Goal: Task Accomplishment & Management: Complete application form

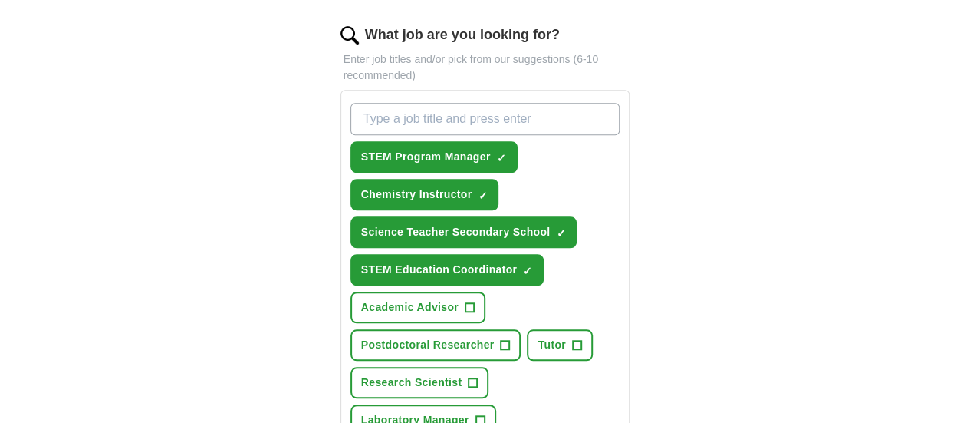
scroll to position [510, 0]
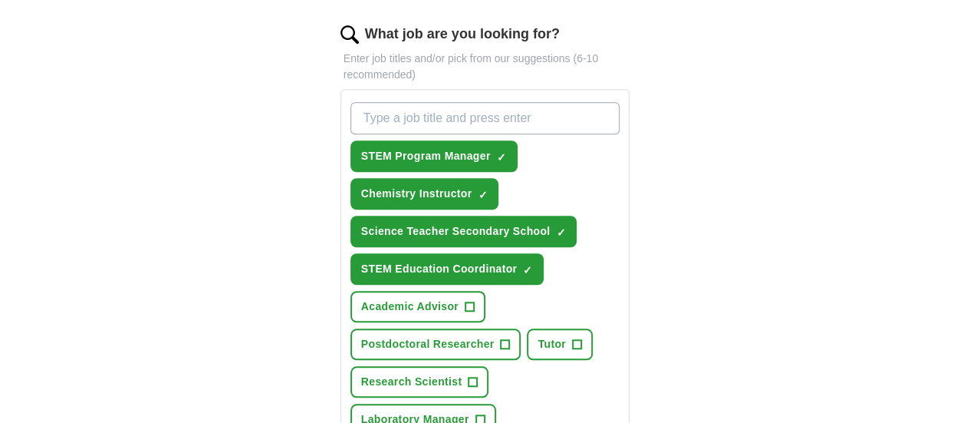
click at [455, 102] on input "What job are you looking for?" at bounding box center [486, 118] width 270 height 32
type input "Chemistry Tutor"
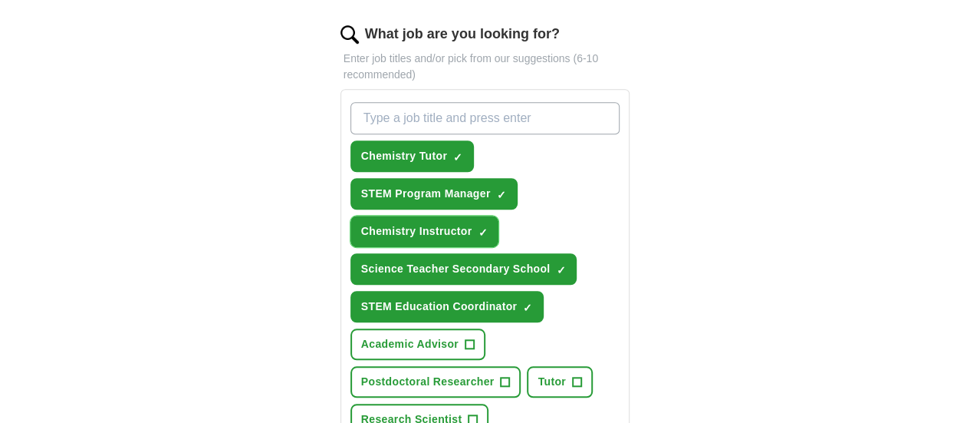
click at [0, 0] on span "×" at bounding box center [0, 0] width 0 height 0
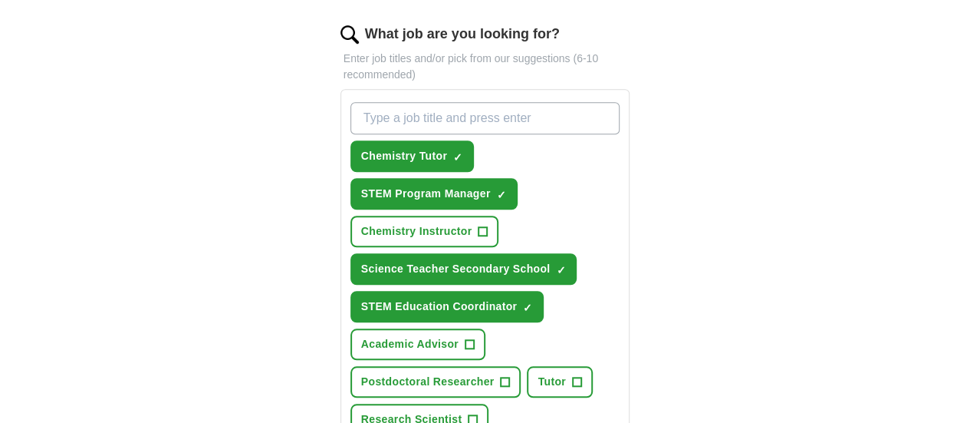
click at [0, 0] on span "×" at bounding box center [0, 0] width 0 height 0
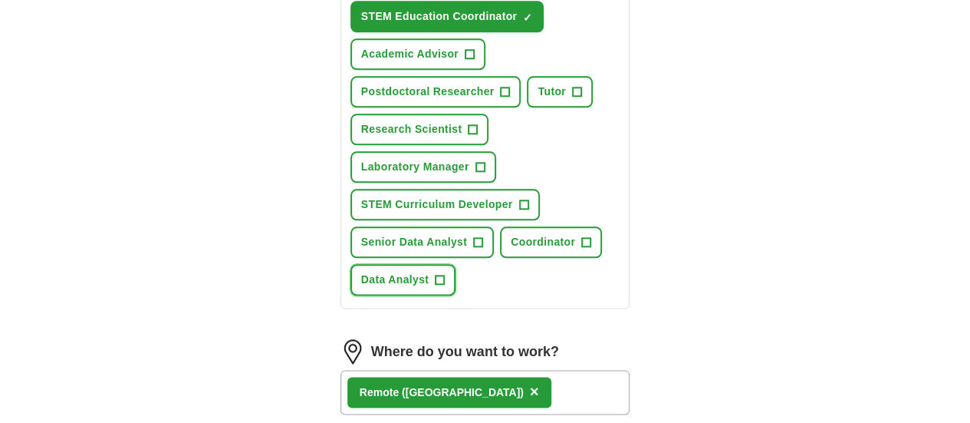
scroll to position [806, 0]
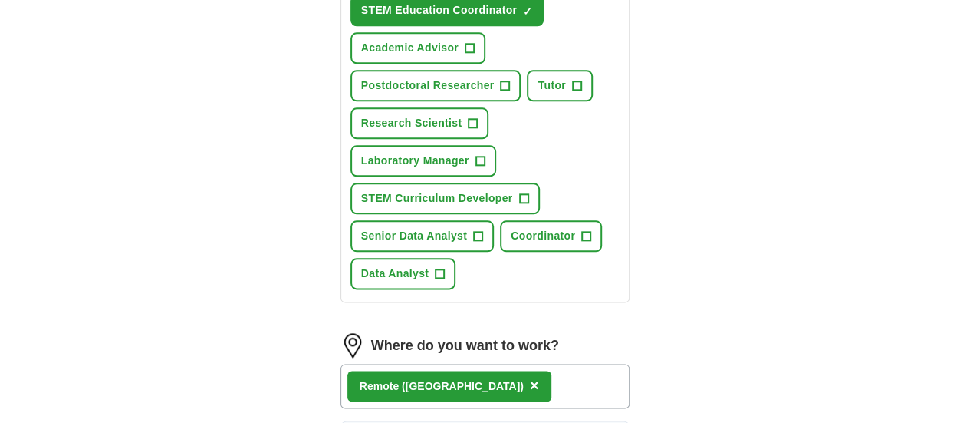
click at [592, 364] on div "Remote ([GEOGRAPHIC_DATA]) ×" at bounding box center [486, 386] width 290 height 44
click at [530, 377] on span "×" at bounding box center [534, 385] width 9 height 17
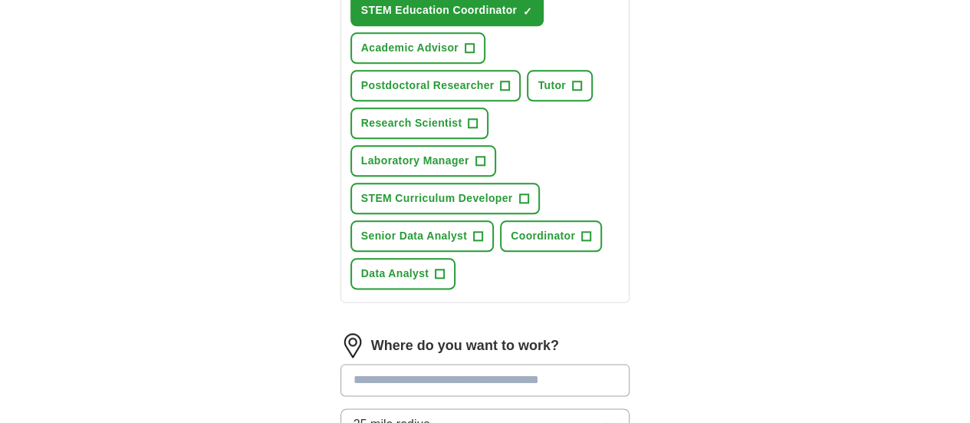
click at [410, 364] on input at bounding box center [486, 380] width 290 height 32
type input "******"
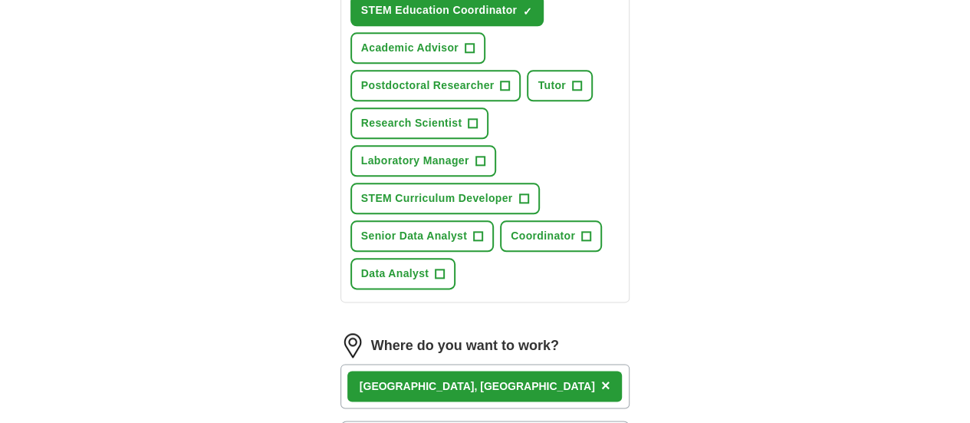
click at [439, 364] on div "[GEOGRAPHIC_DATA] , [GEOGRAPHIC_DATA] ×" at bounding box center [486, 386] width 290 height 44
click at [601, 377] on span "×" at bounding box center [605, 385] width 9 height 17
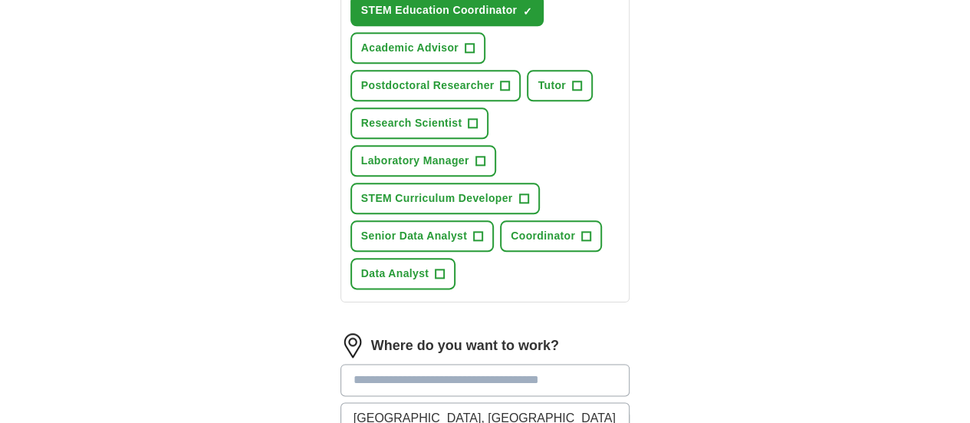
click at [362, 364] on input at bounding box center [486, 380] width 290 height 32
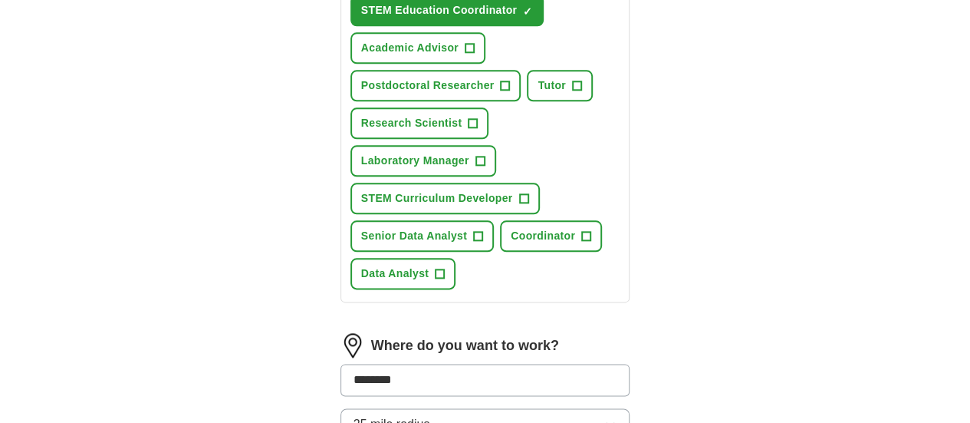
type input "*********"
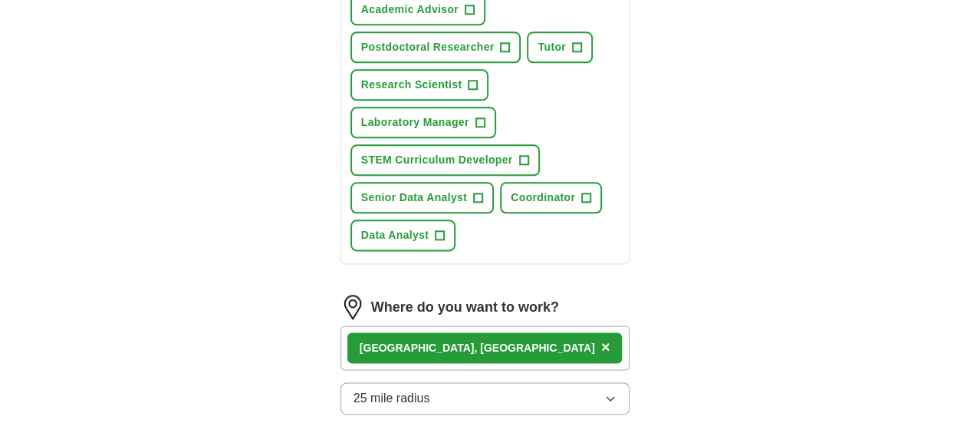
click at [431, 382] on button "25 mile radius" at bounding box center [486, 398] width 290 height 32
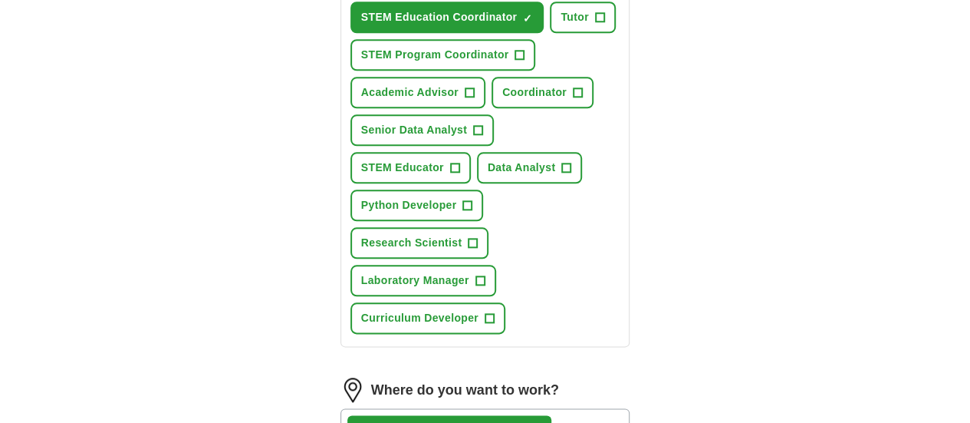
scroll to position [578, 0]
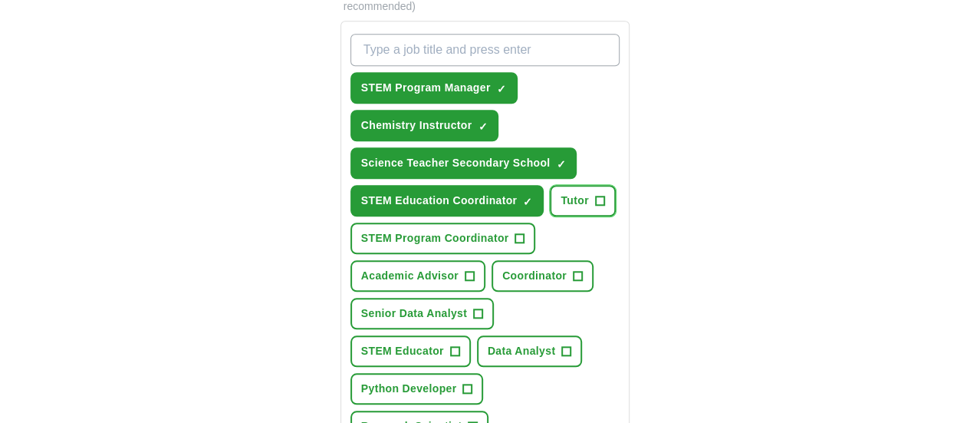
click at [595, 195] on span "+" at bounding box center [599, 201] width 9 height 12
click at [516, 232] on span "+" at bounding box center [520, 238] width 9 height 12
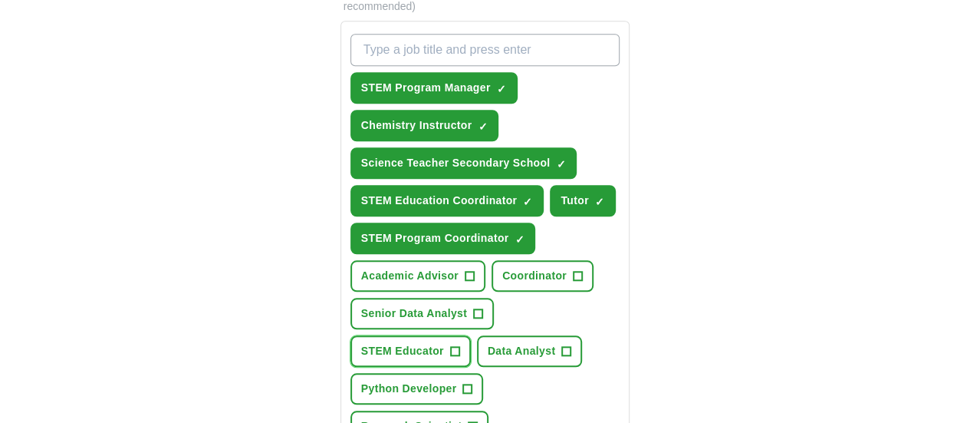
click at [450, 345] on span "+" at bounding box center [454, 351] width 9 height 12
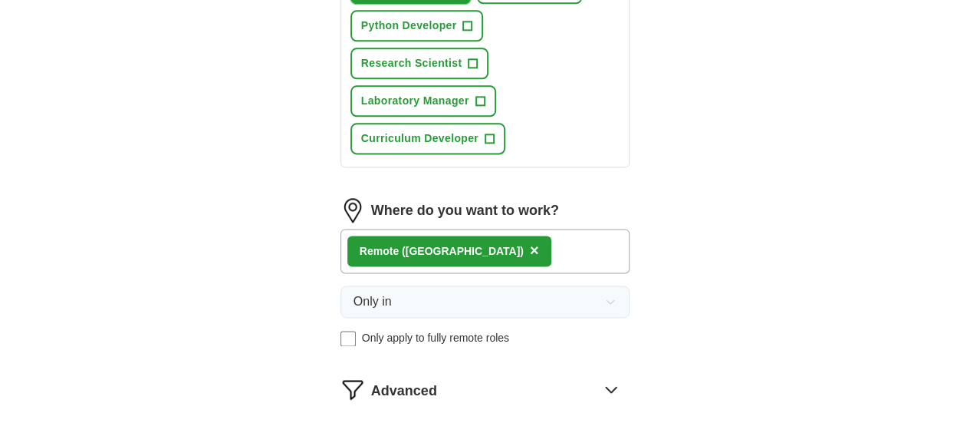
scroll to position [889, 0]
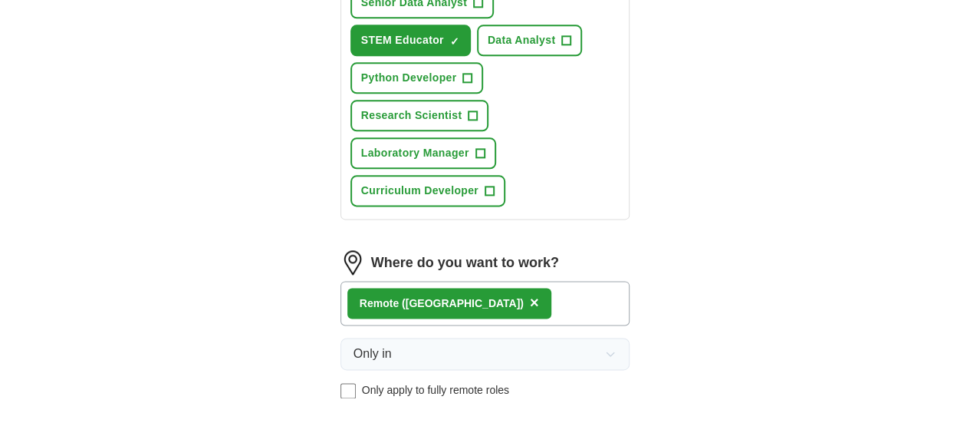
click at [530, 294] on span "×" at bounding box center [534, 302] width 9 height 17
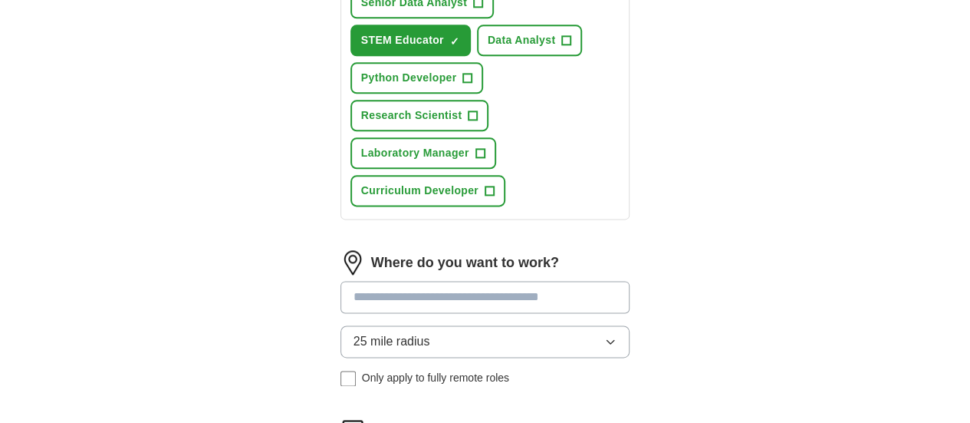
click at [411, 281] on input at bounding box center [486, 297] width 290 height 32
type input "******"
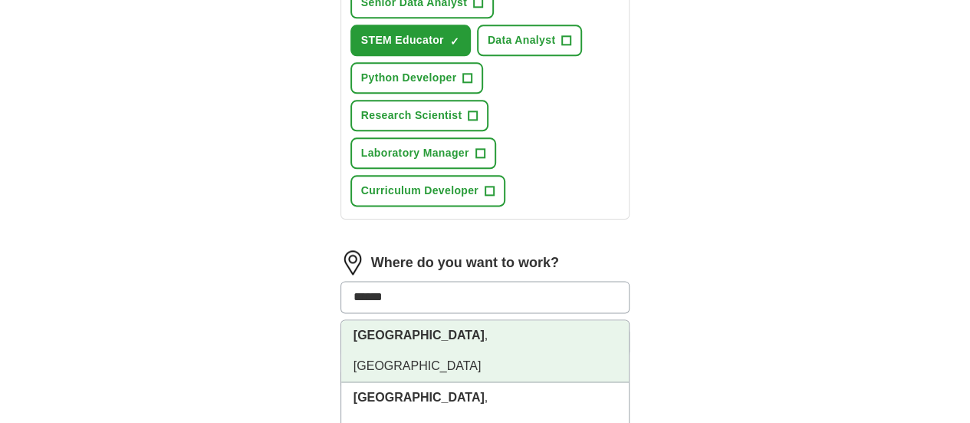
click at [407, 320] on li "[GEOGRAPHIC_DATA] , [GEOGRAPHIC_DATA]" at bounding box center [485, 351] width 288 height 62
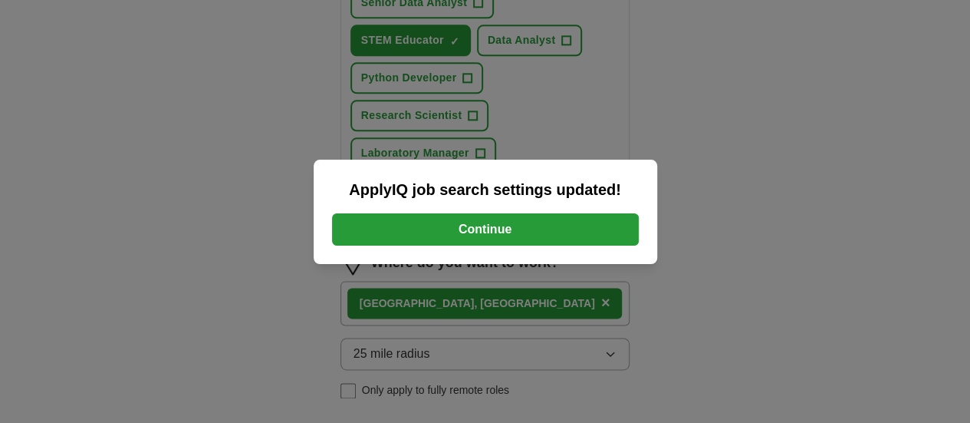
click at [532, 228] on button "Continue" at bounding box center [485, 229] width 307 height 32
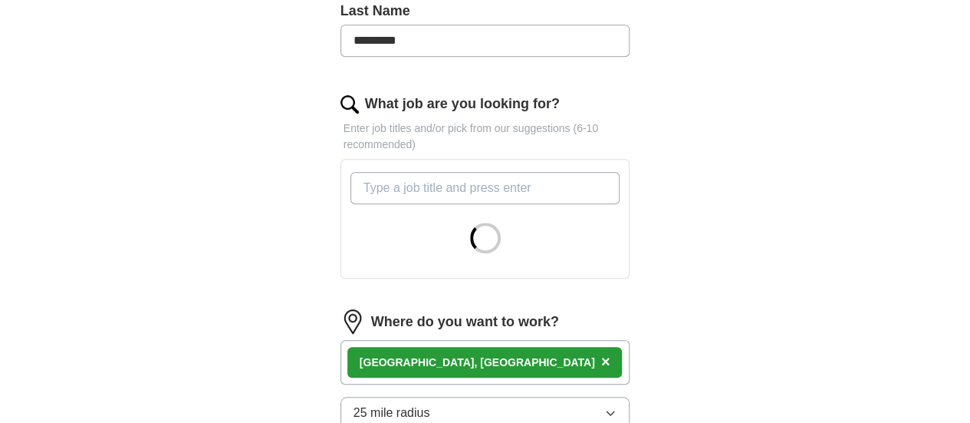
scroll to position [786, 0]
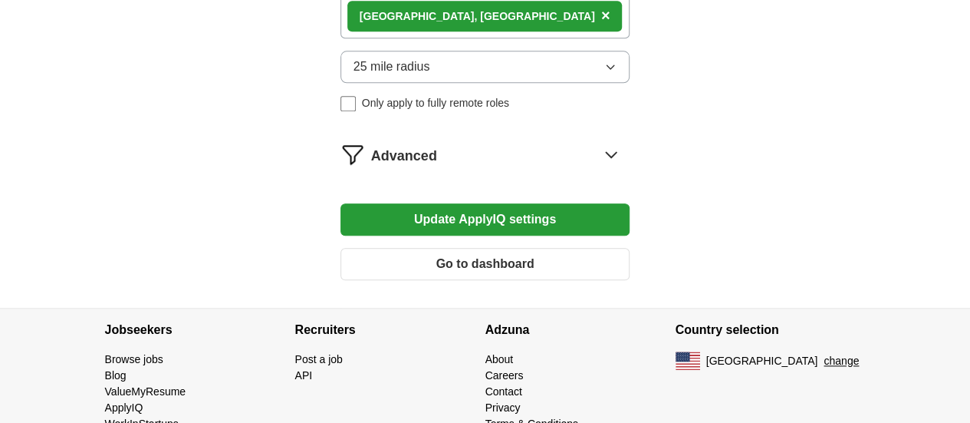
click at [624, 142] on icon at bounding box center [611, 154] width 25 height 25
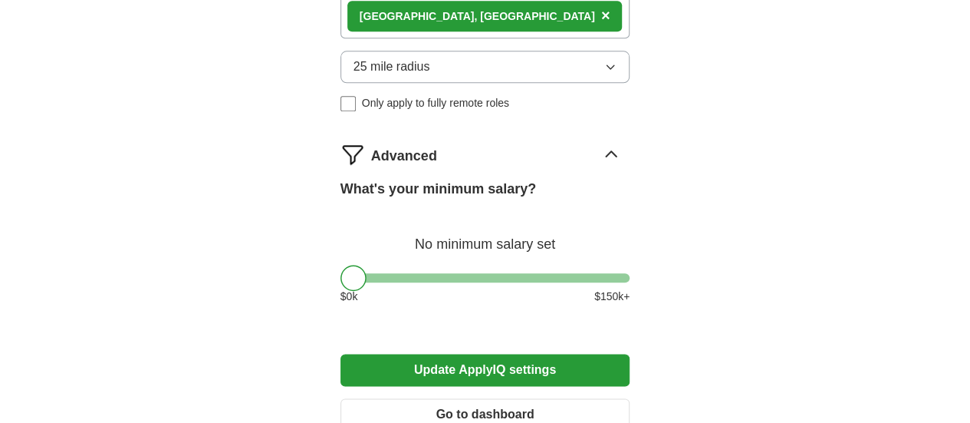
scroll to position [1101, 0]
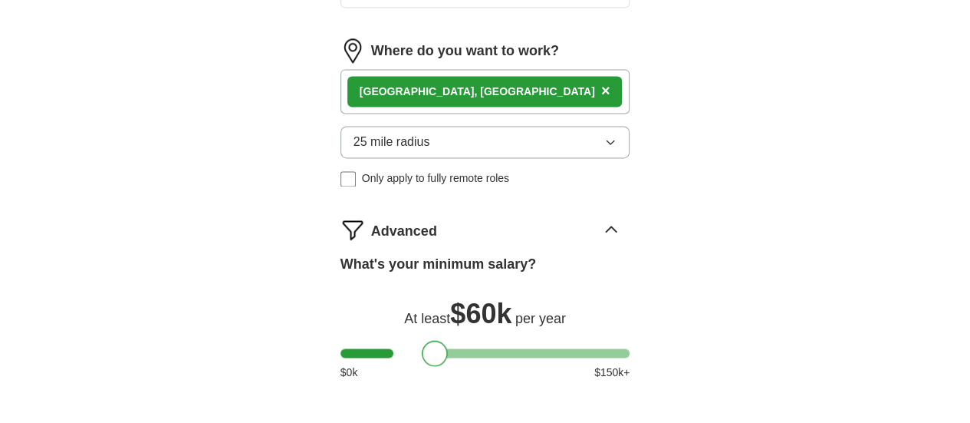
drag, startPoint x: 328, startPoint y: 239, endPoint x: 410, endPoint y: 242, distance: 82.1
click at [422, 340] on div at bounding box center [435, 353] width 26 height 26
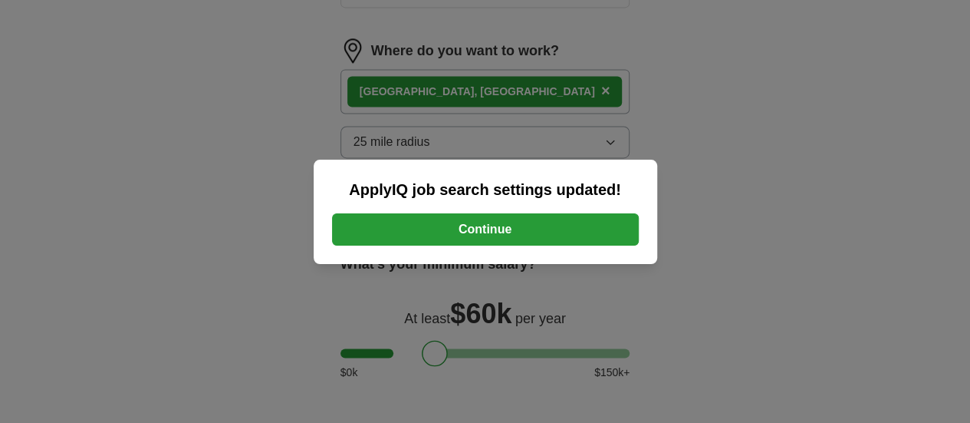
click at [525, 222] on button "Continue" at bounding box center [485, 229] width 307 height 32
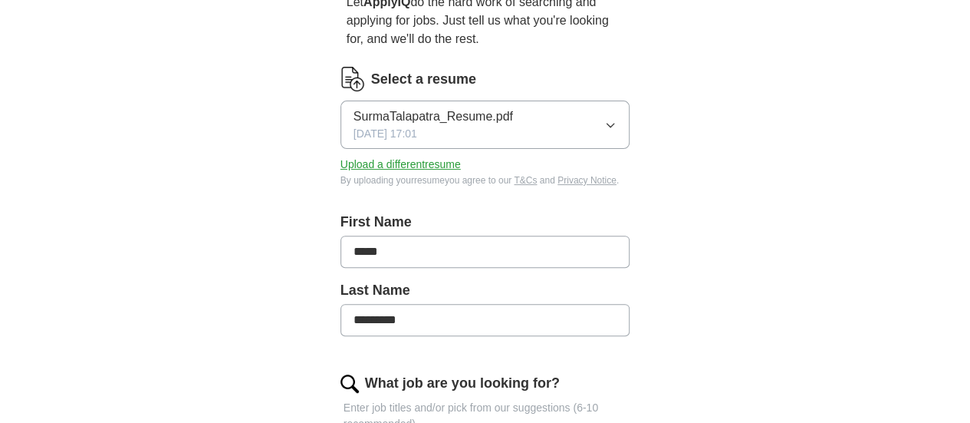
scroll to position [154, 0]
